Goal: Obtain resource: Download file/media

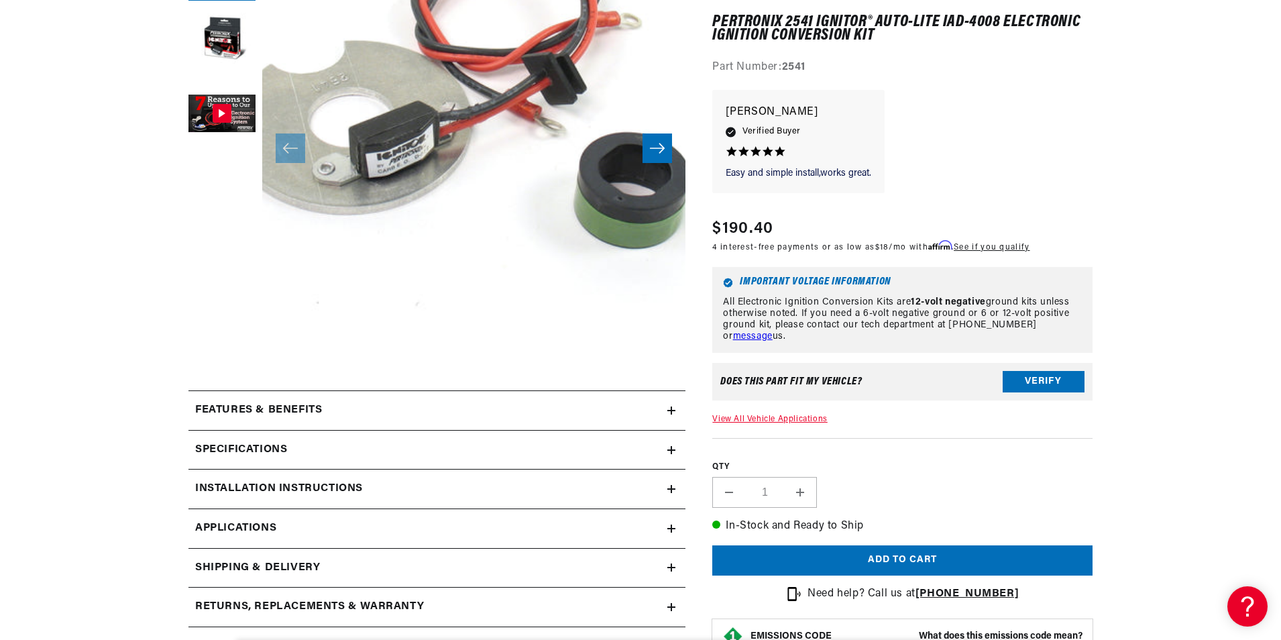
scroll to position [469, 0]
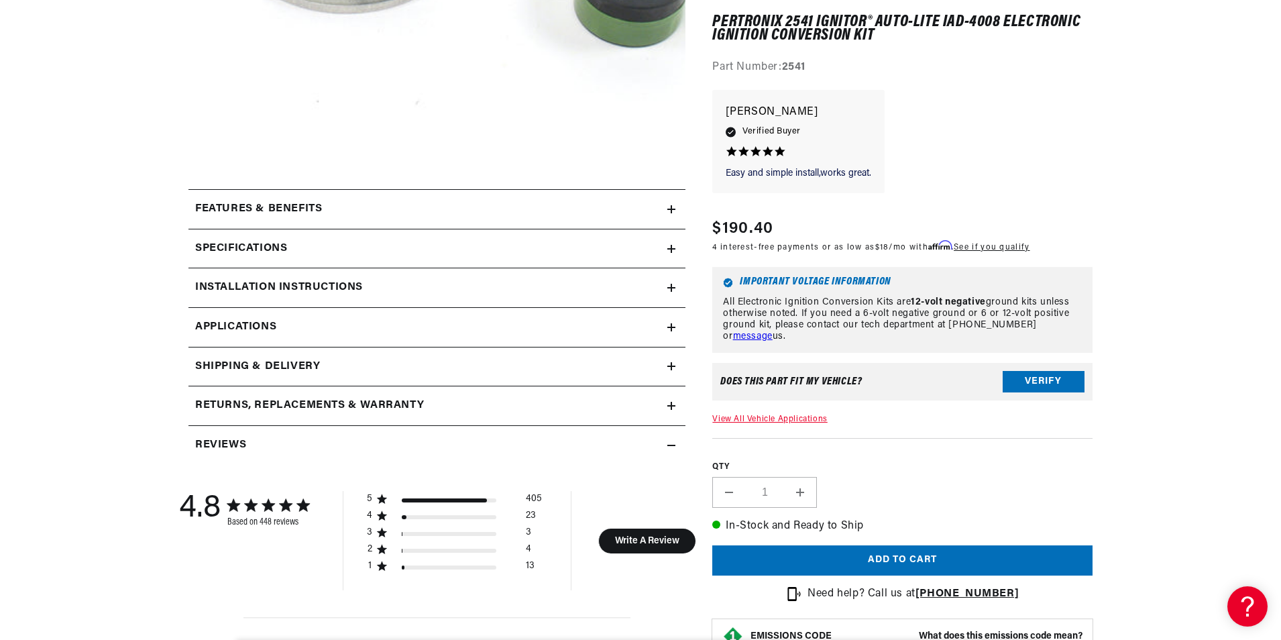
click at [261, 294] on h2 "Installation instructions" at bounding box center [279, 287] width 168 height 17
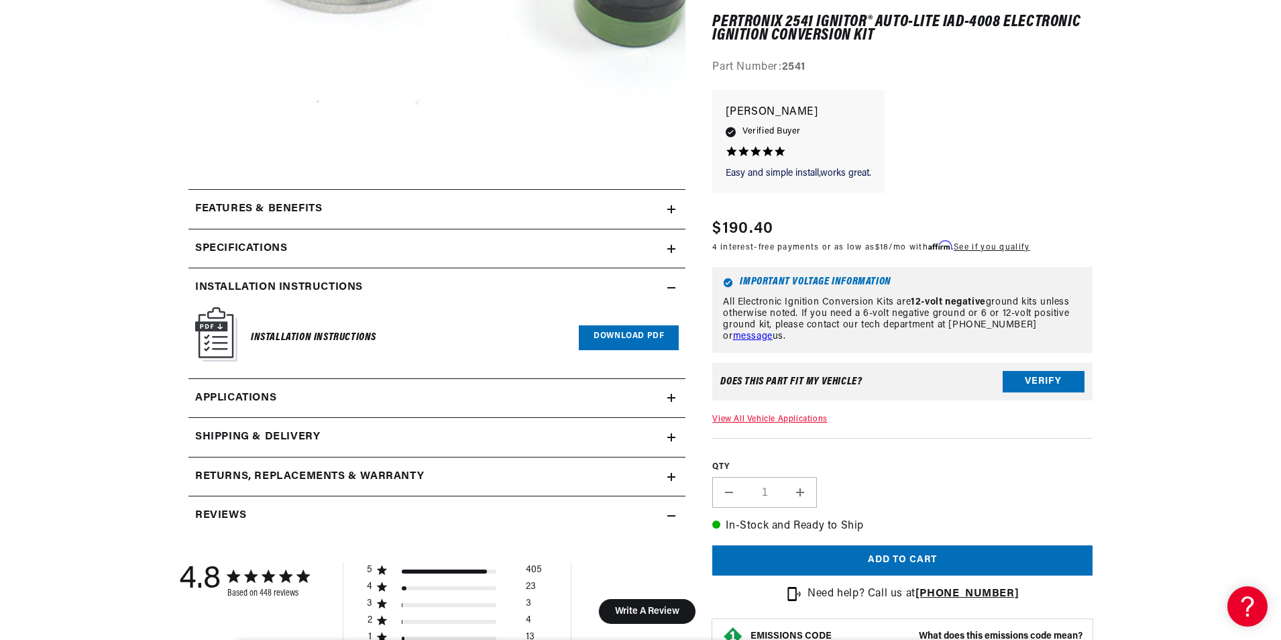
click at [638, 345] on link "Download PDF" at bounding box center [629, 337] width 100 height 25
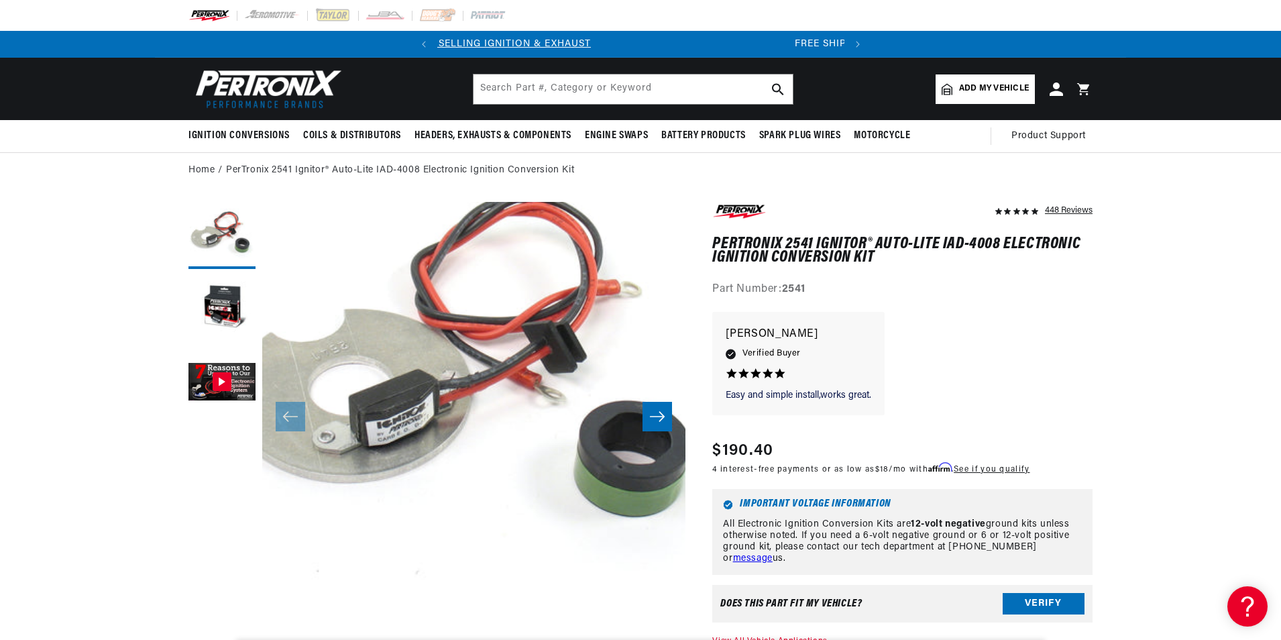
scroll to position [0, 0]
